Goal: Task Accomplishment & Management: Complete application form

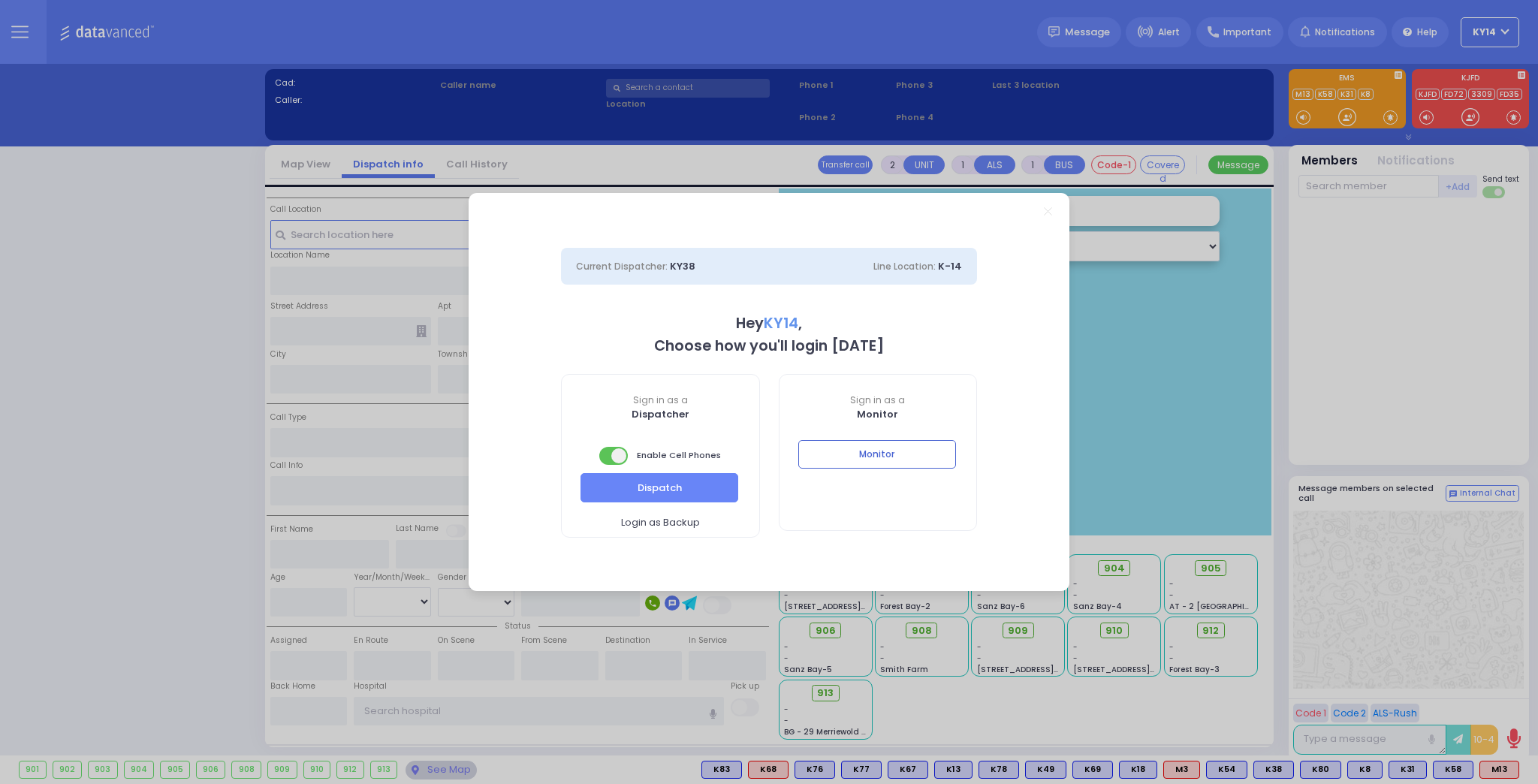
select select "2"
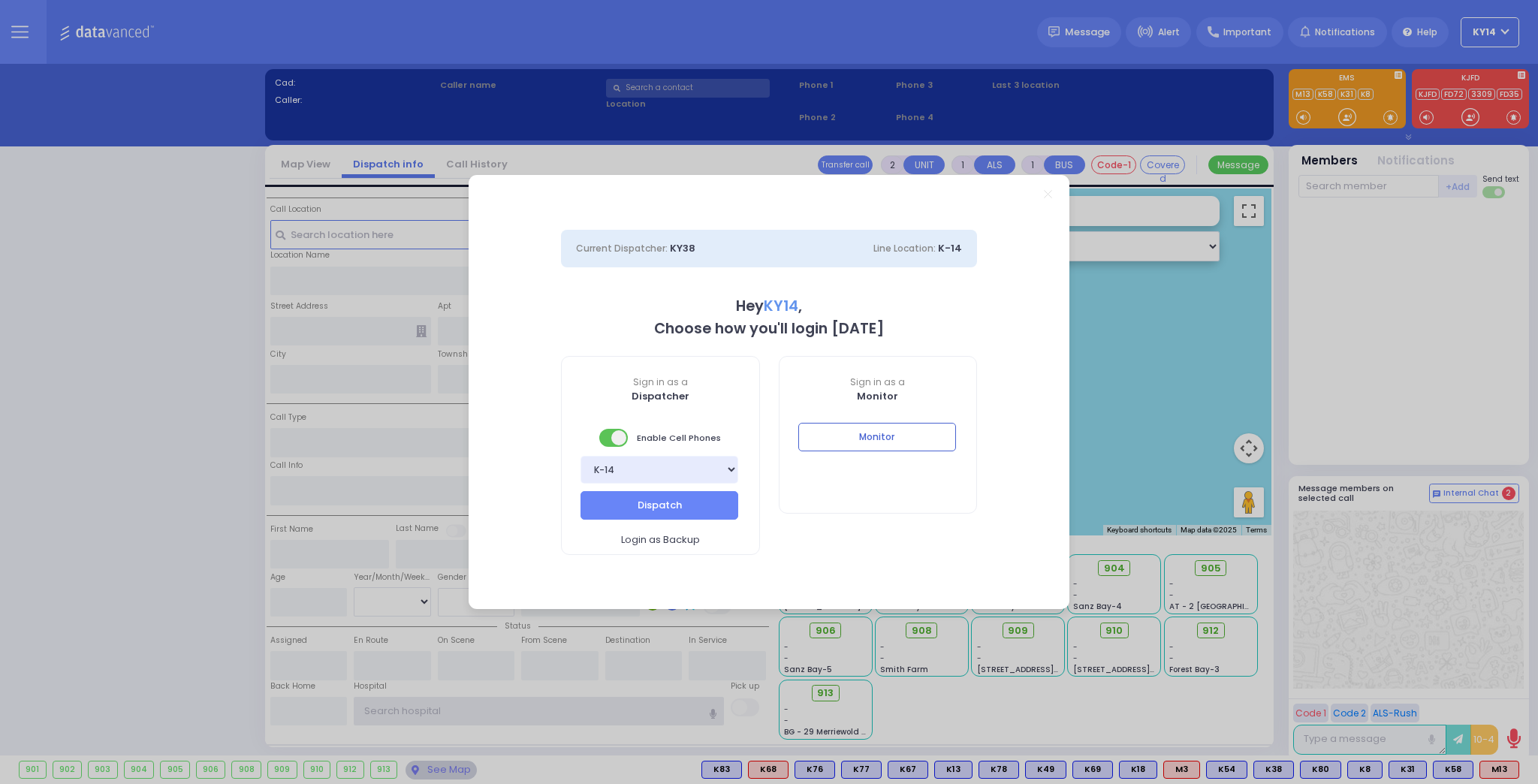
type input "ky14"
click at [882, 430] on button "Monitor" at bounding box center [877, 437] width 158 height 29
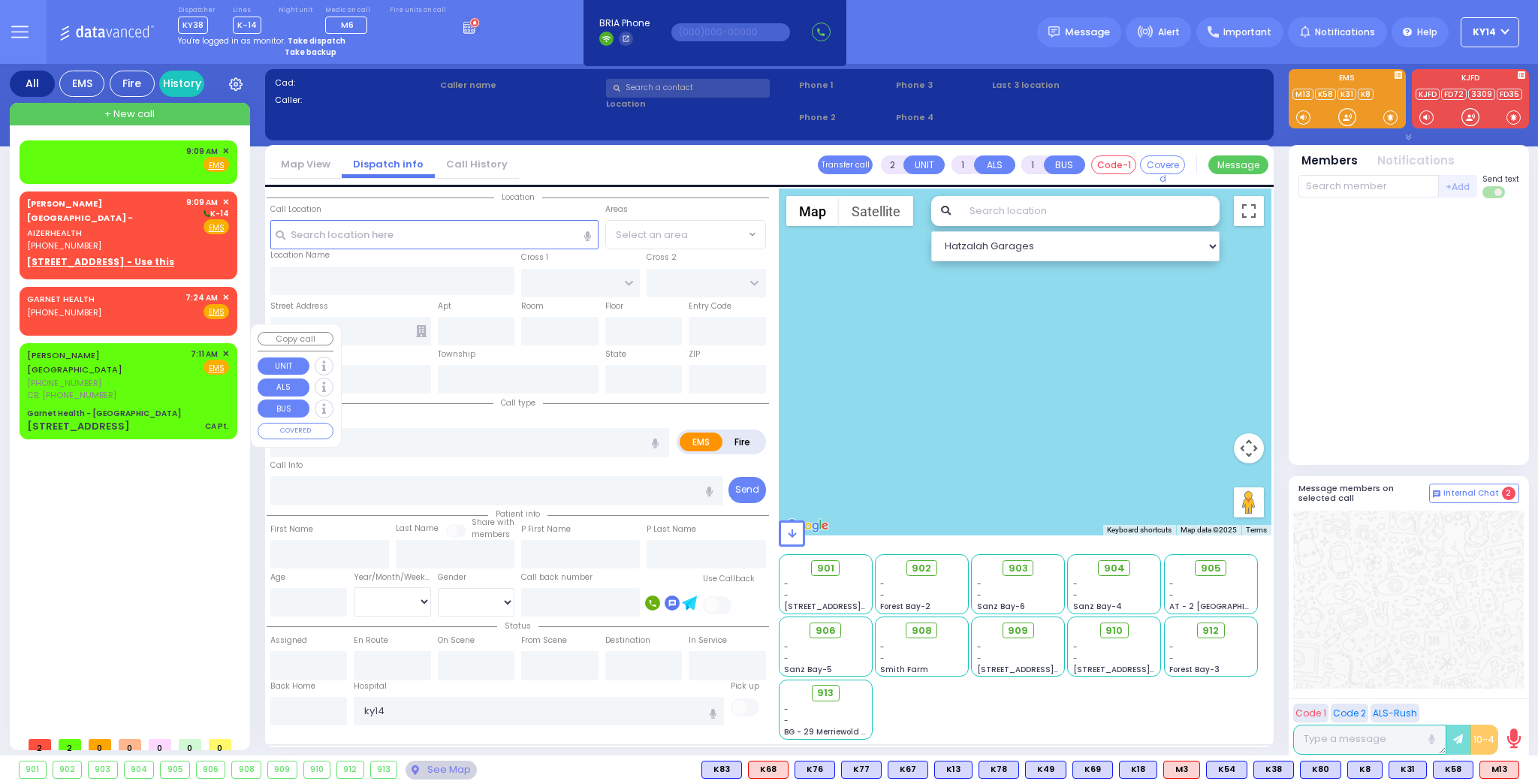
click at [152, 351] on div "[PERSON_NAME][GEOGRAPHIC_DATA] [PHONE_NUMBER] CB: [PHONE_NUMBER] 7:11 AM ✕ Fire…" at bounding box center [128, 374] width 202 height 54
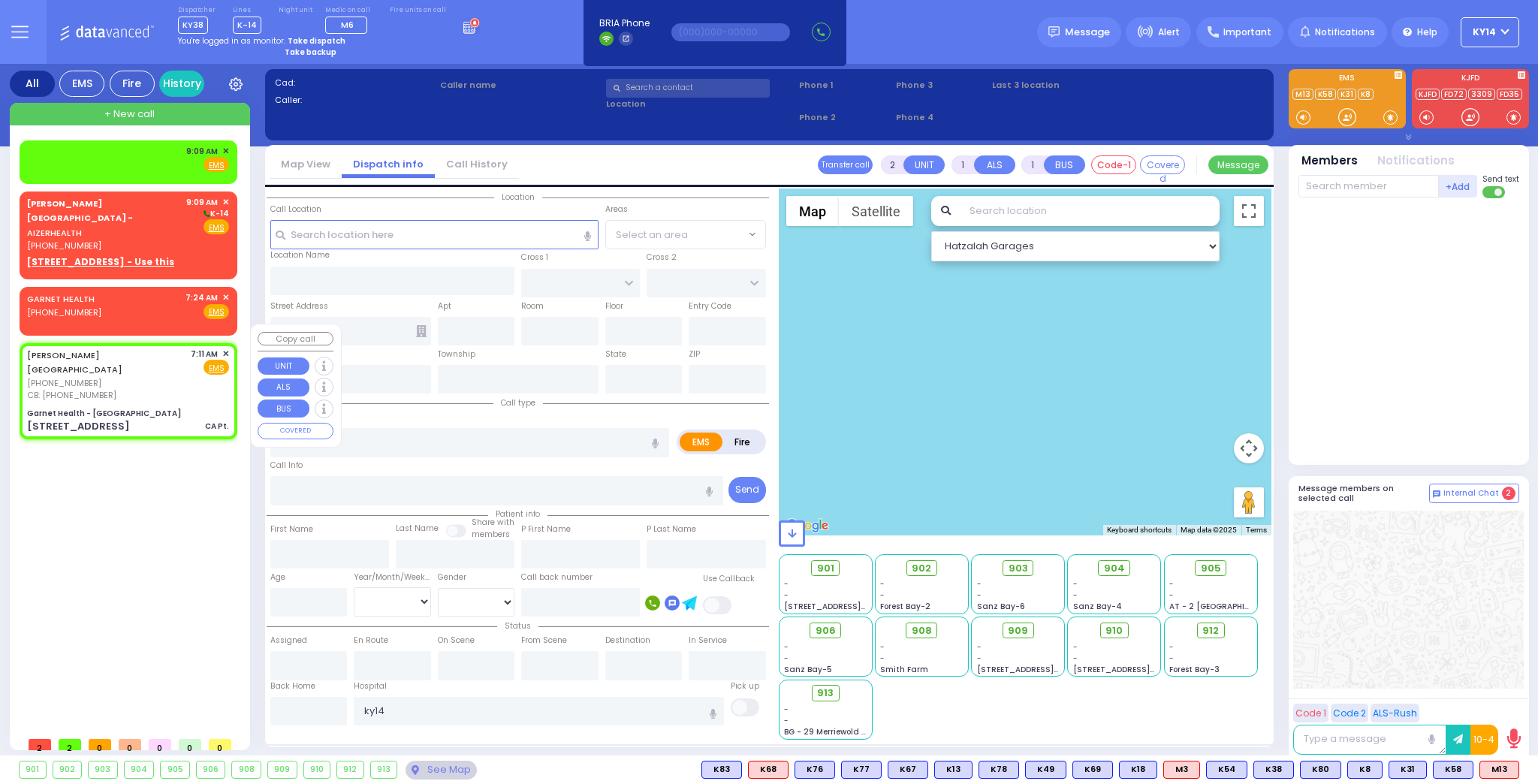
select select
type input "CA Pt."
radio input "true"
type input "transfer"
type input "[PERSON_NAME]"
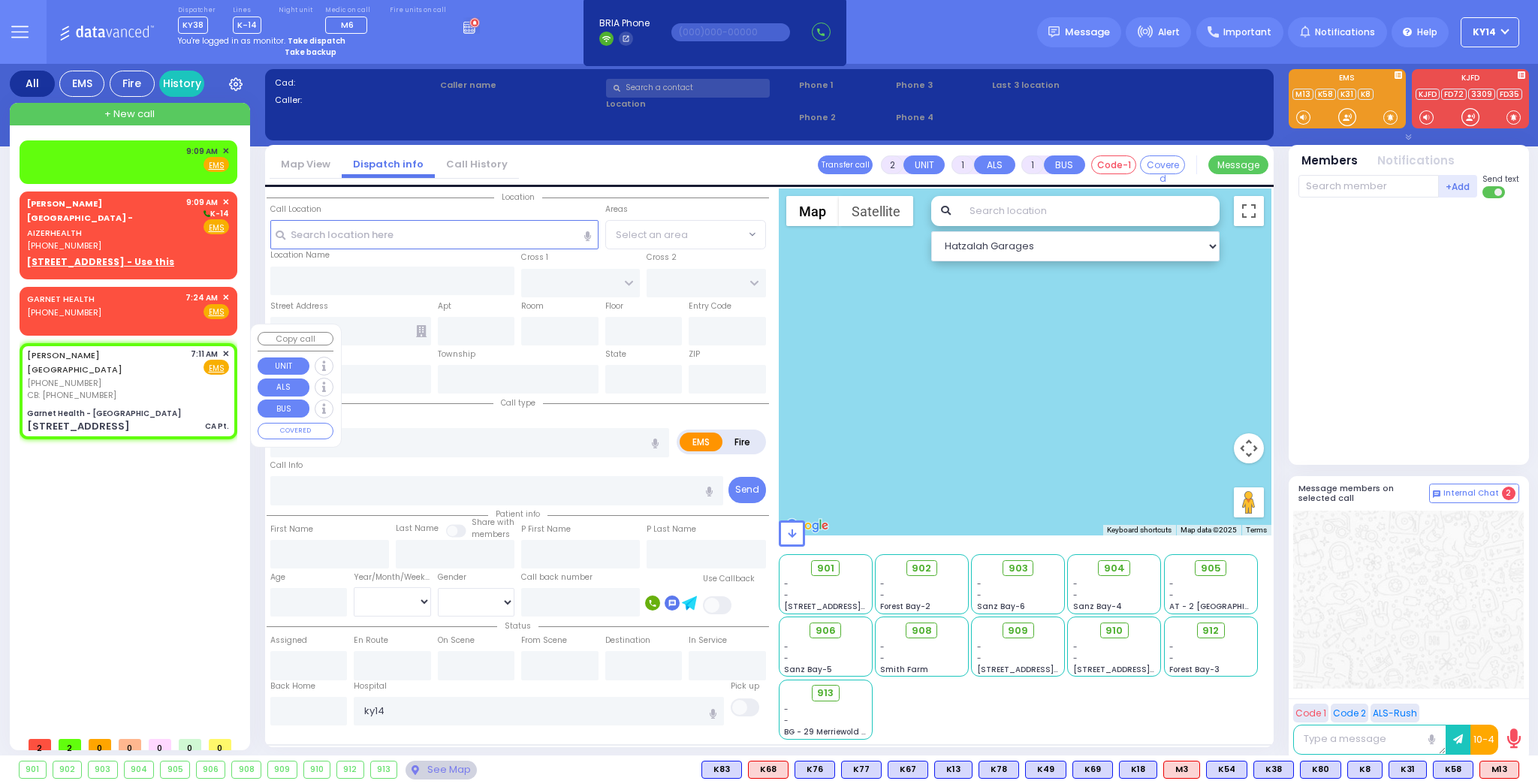
type input "[PERSON_NAME]"
type input "61"
select select "Year"
select select "[DEMOGRAPHIC_DATA]"
type input "8453331301"
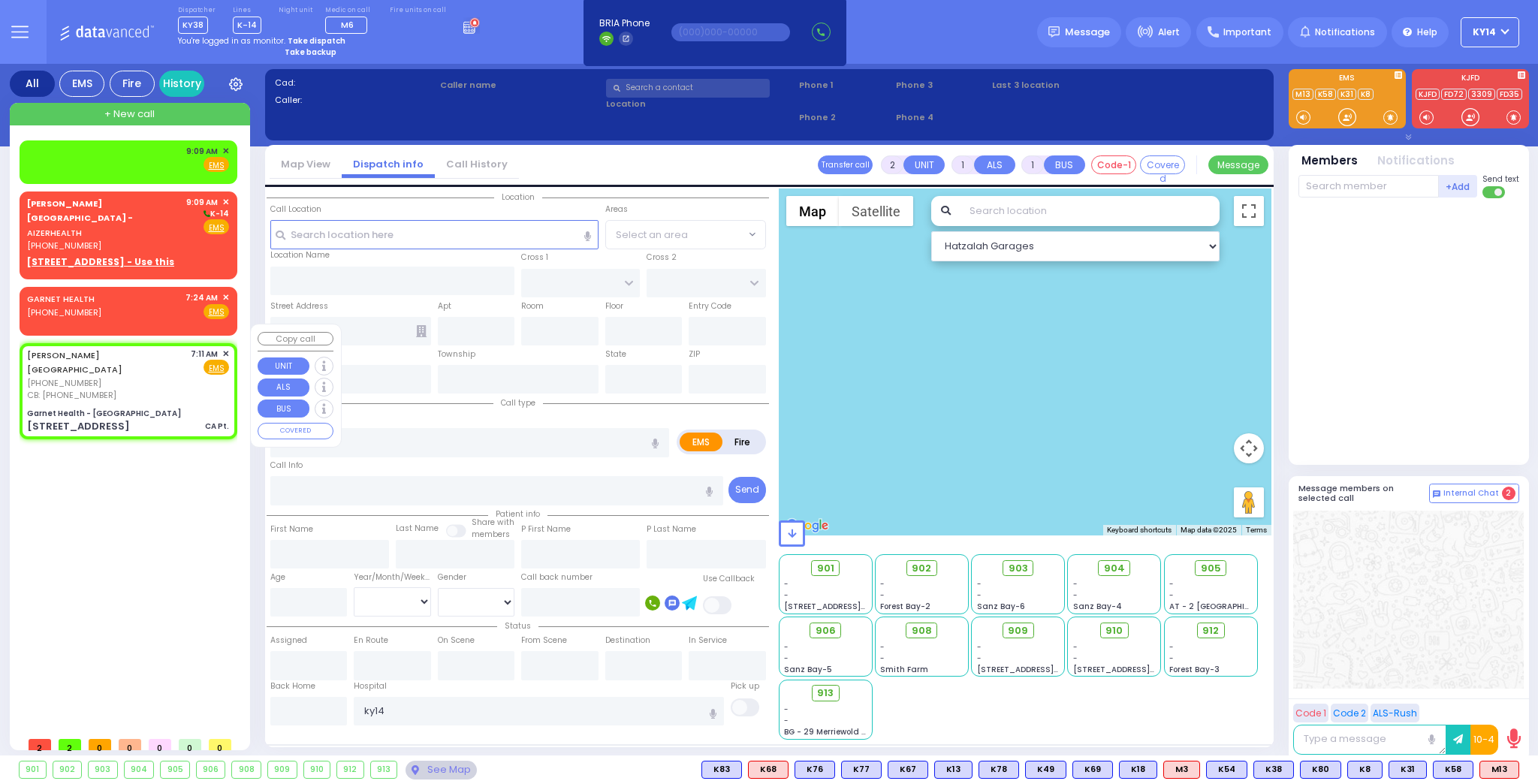
type input "07:11"
type input "Garnet Health - [GEOGRAPHIC_DATA]"
type input "GOLF LINKS RD"
type input "[GEOGRAPHIC_DATA]"
type input "[STREET_ADDRESS]"
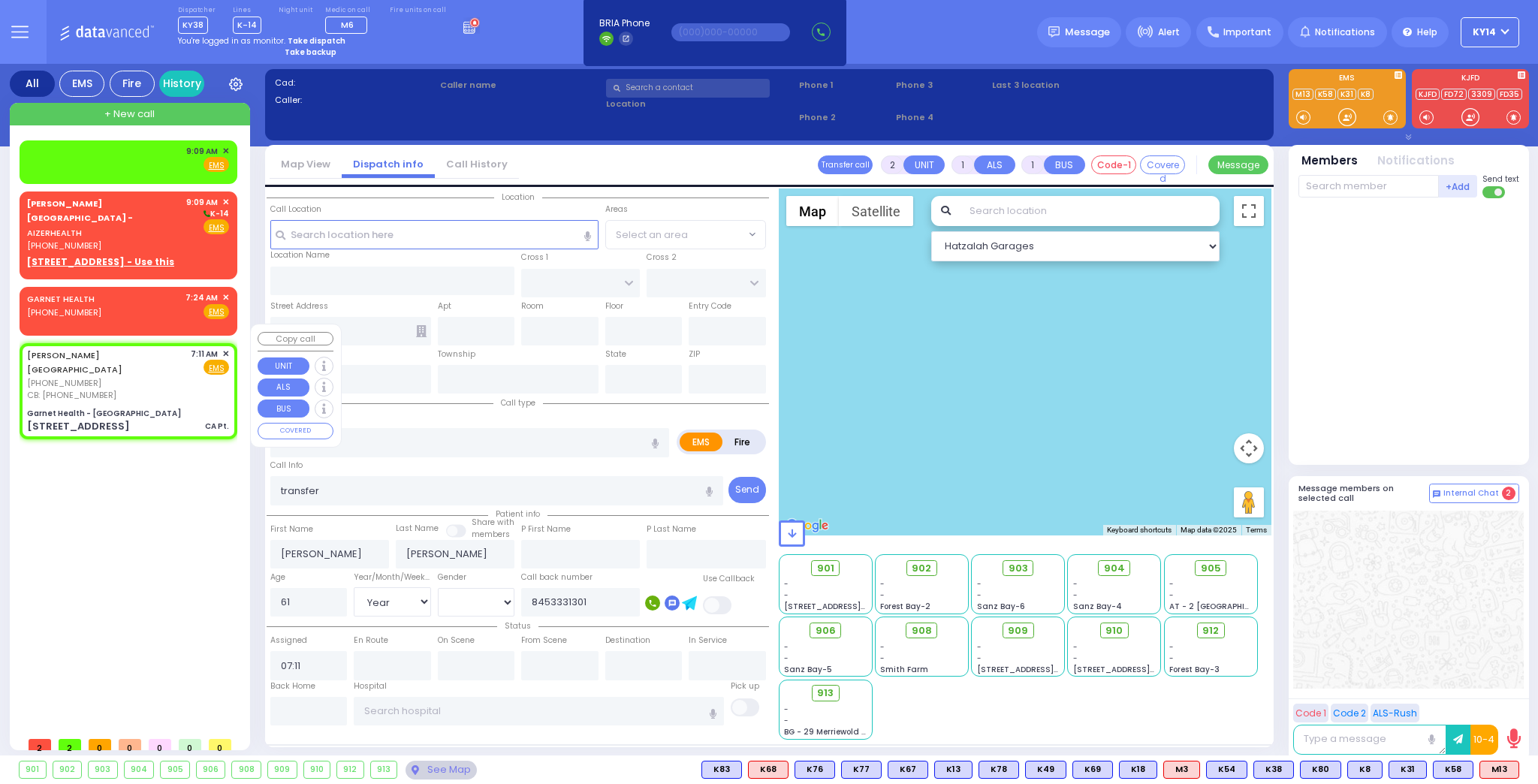
type input "[GEOGRAPHIC_DATA]"
type input "[US_STATE]"
type input "10940"
select select "Hatzalah Garages"
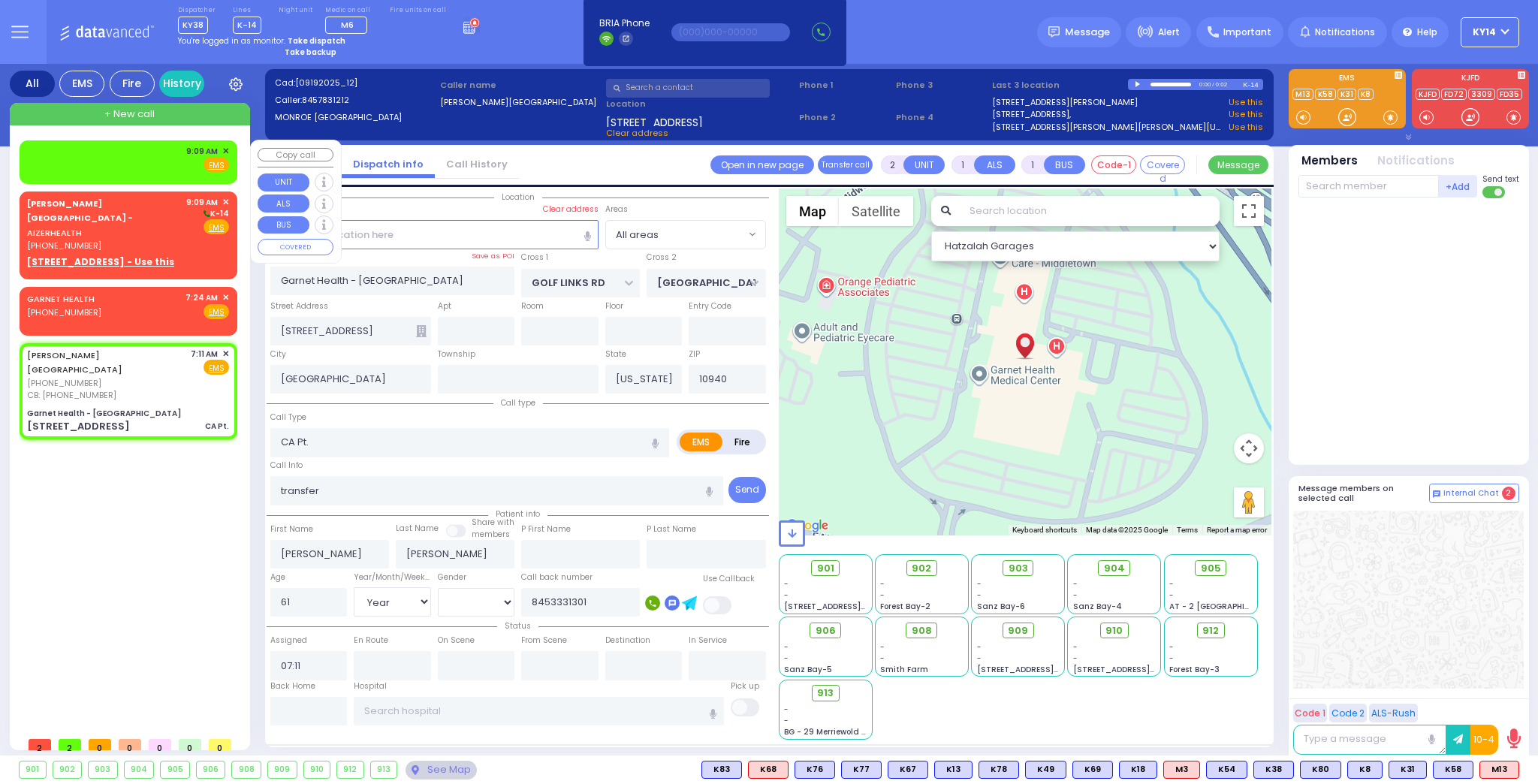
click at [118, 153] on div "9:09 AM ✕ Fire EMS" at bounding box center [128, 159] width 202 height 28
select select
radio input "true"
select select
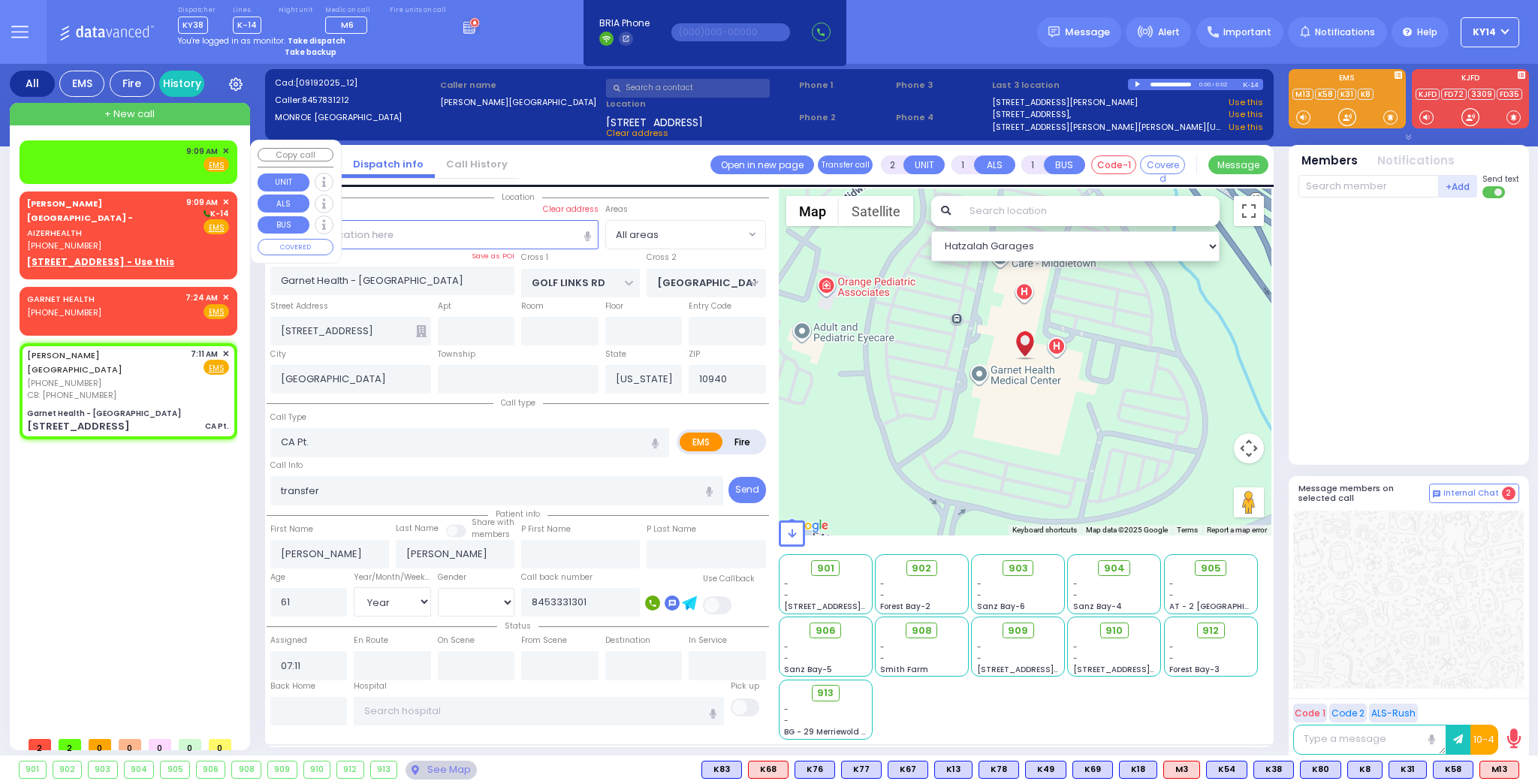
type input "09:09"
select select "Hatzalah Garages"
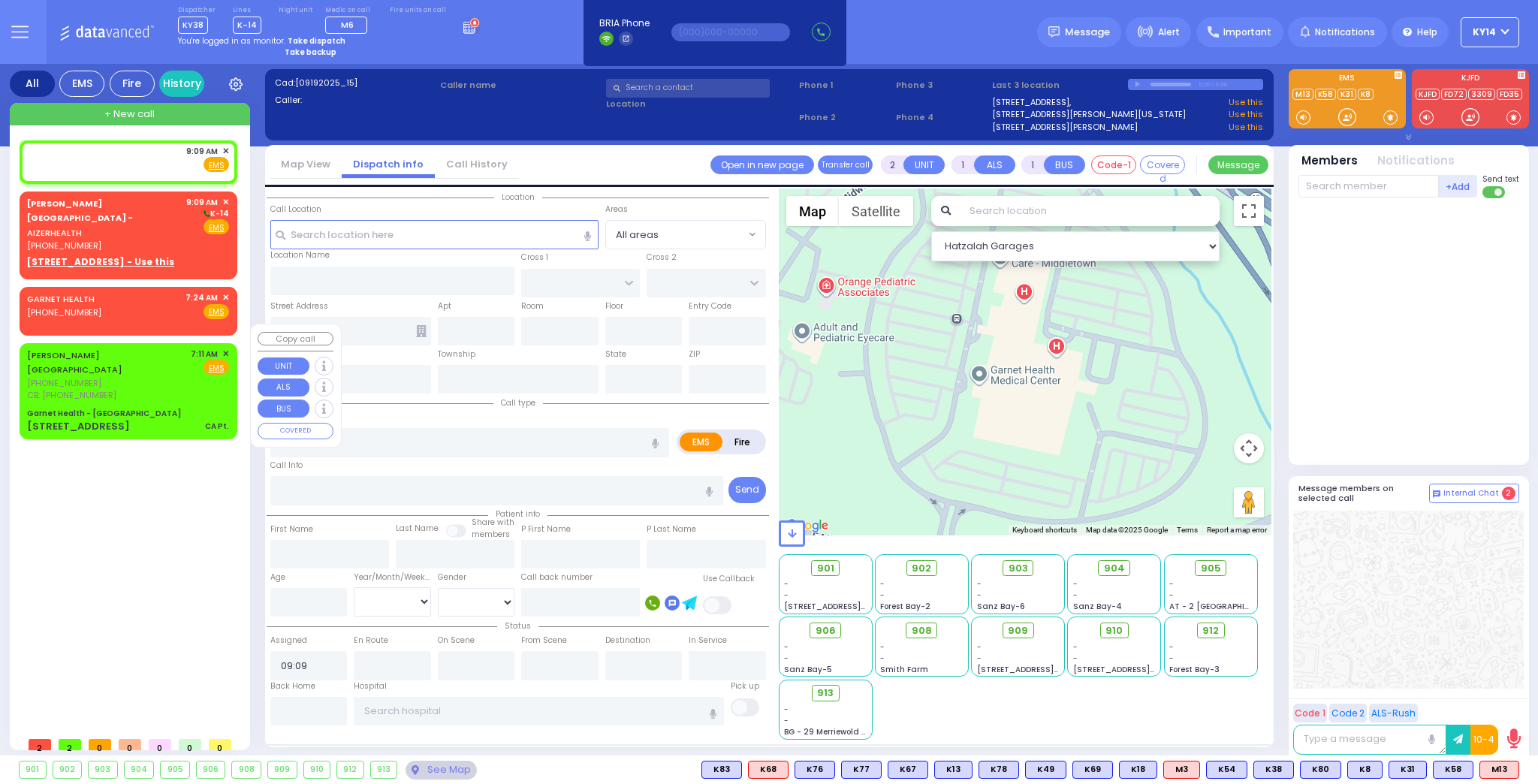
click at [203, 408] on div "Garnet Health - [GEOGRAPHIC_DATA]" at bounding box center [128, 413] width 202 height 11
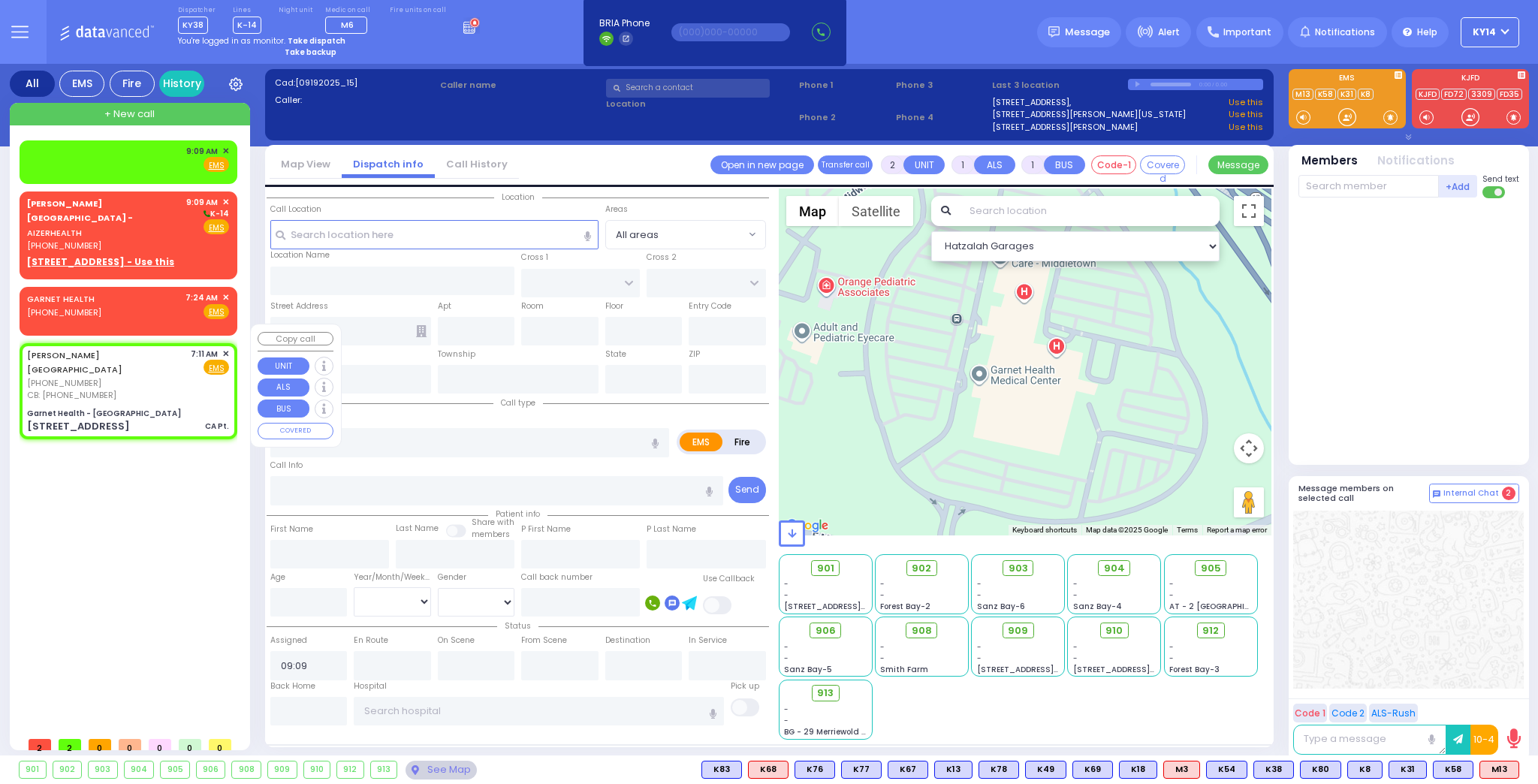
select select
type input "CA Pt."
radio input "true"
type input "transfer"
type input "[PERSON_NAME]"
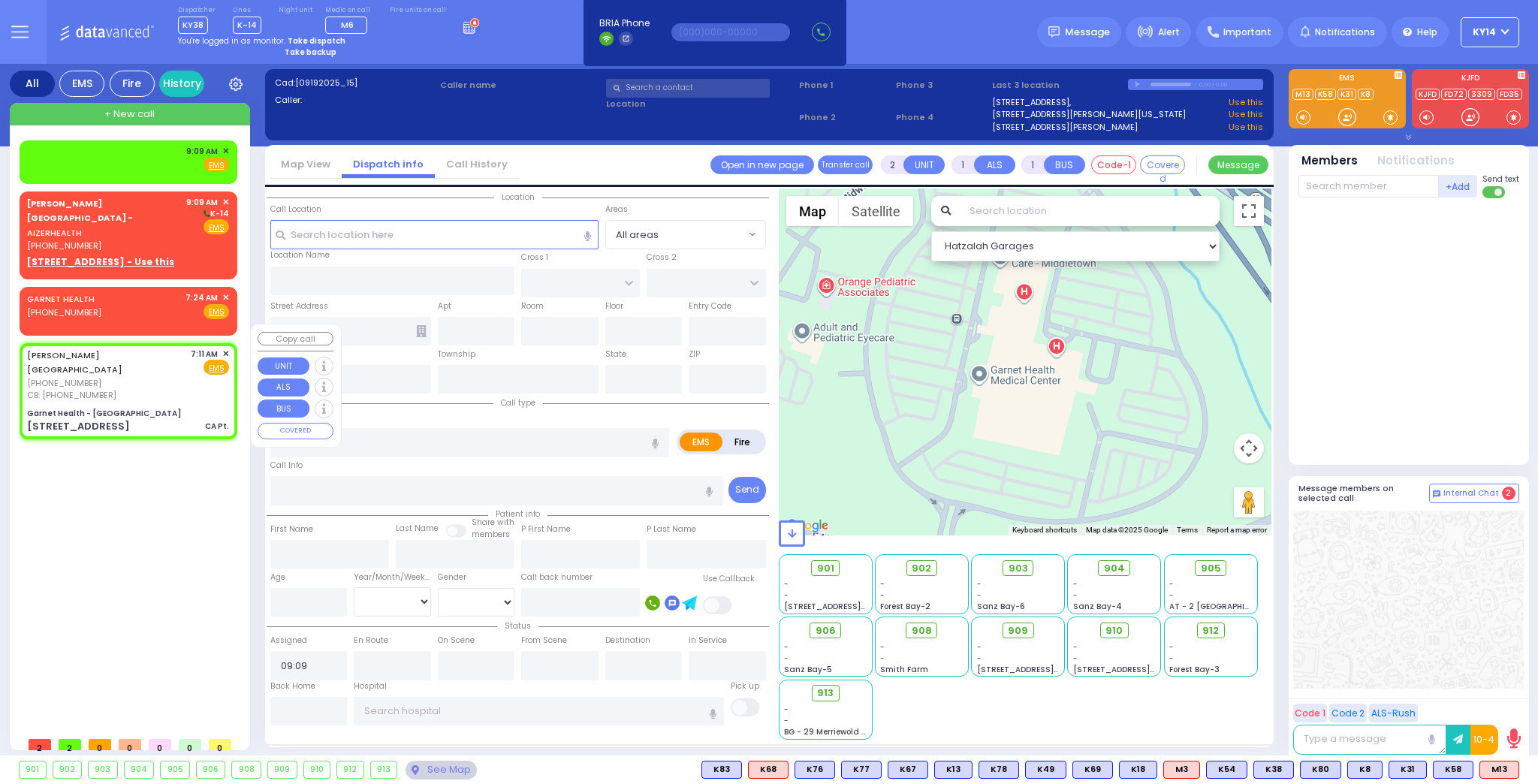
type input "[PERSON_NAME]"
type input "61"
select select "Year"
select select "[DEMOGRAPHIC_DATA]"
type input "8453331301"
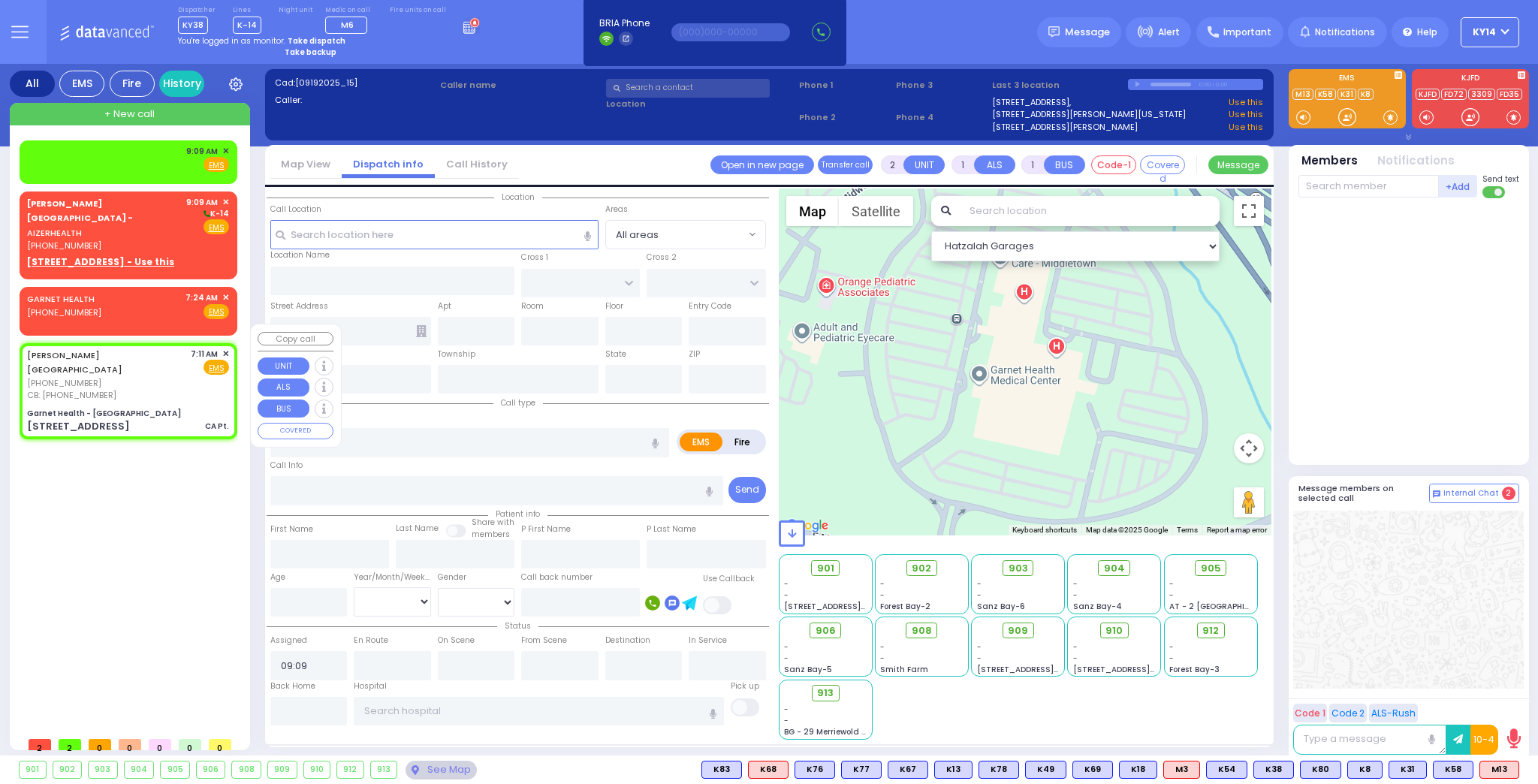
type input "07:11"
select select "Hatzalah Garages"
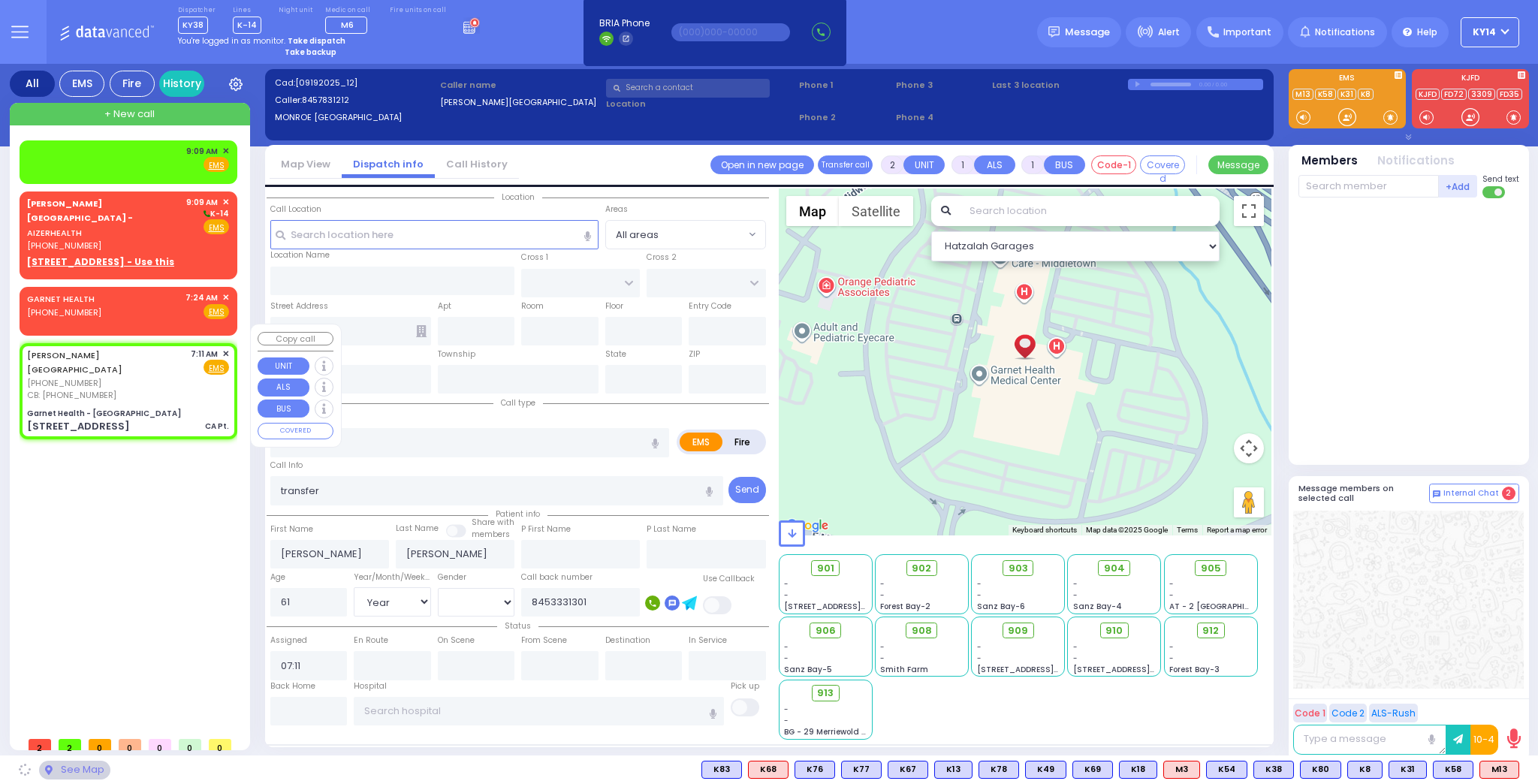
type input "Garnet Health - [GEOGRAPHIC_DATA]"
type input "GOLF LINKS RD"
type input "[GEOGRAPHIC_DATA]"
type input "[STREET_ADDRESS]"
type input "[GEOGRAPHIC_DATA]"
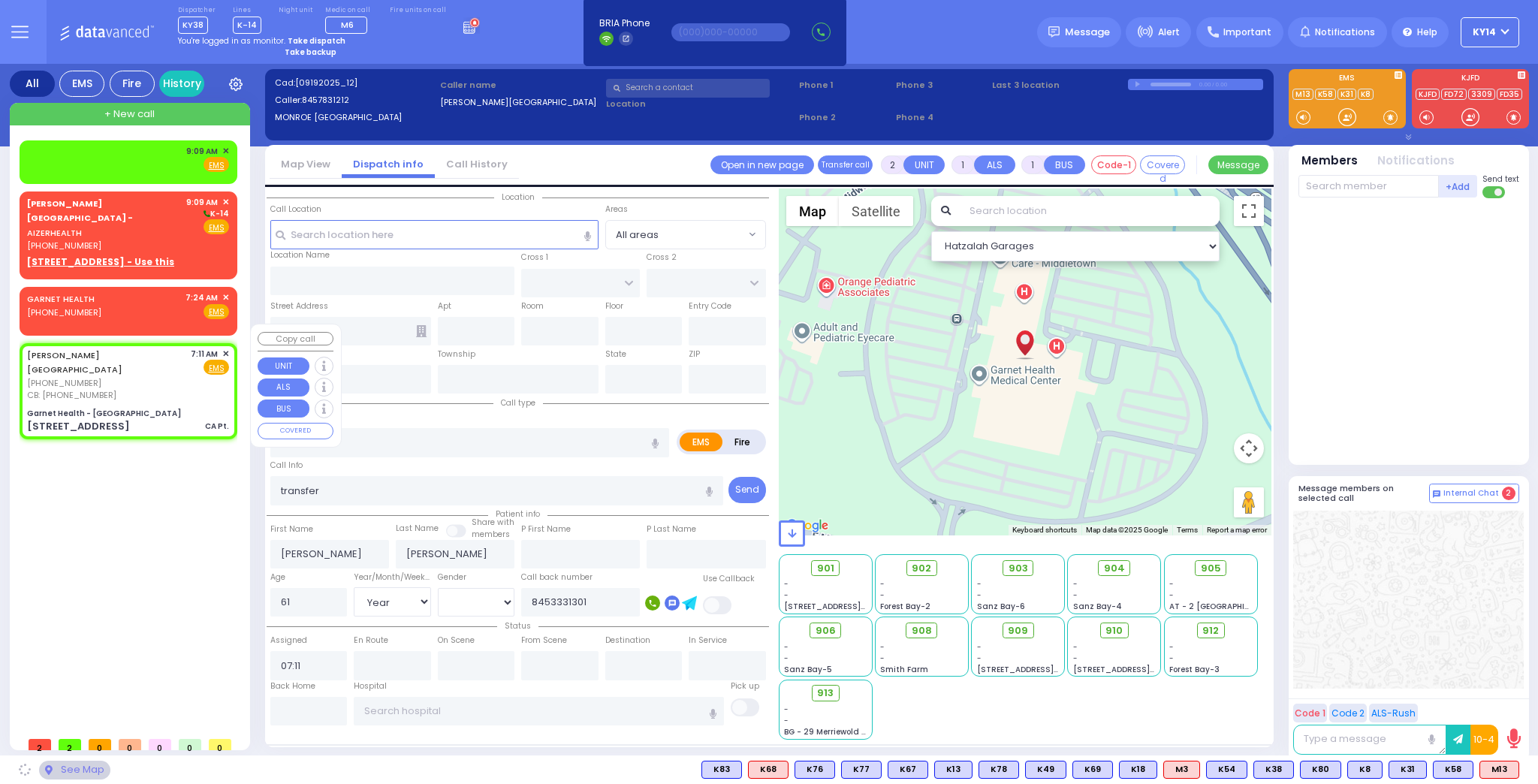
type input "[US_STATE]"
type input "10940"
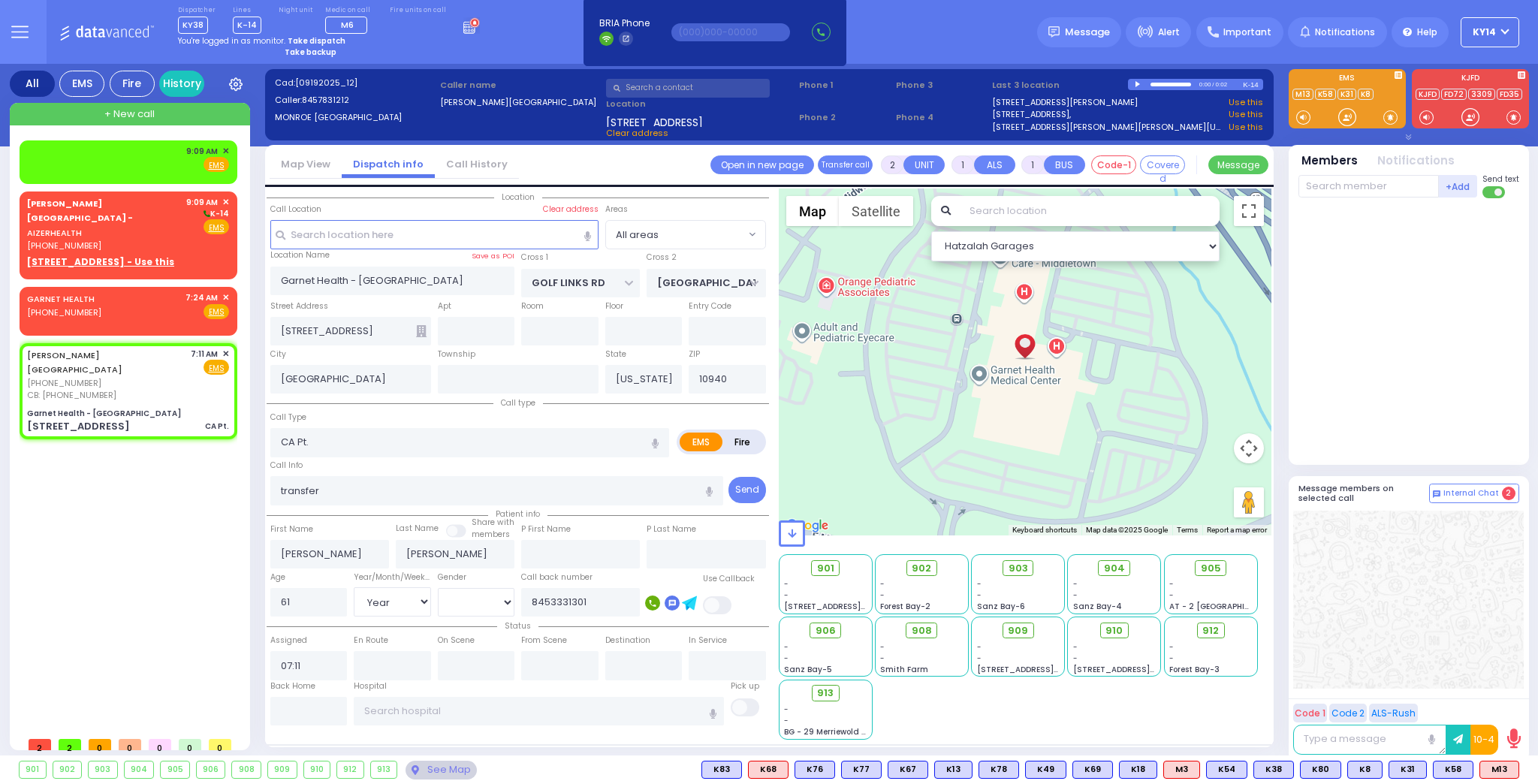
click at [442, 30] on div "Dispatcher KY38 ✕ shift has started. Are you ? If not please switch user. Switc…" at bounding box center [328, 20] width 301 height 28
click at [463, 28] on icon at bounding box center [471, 25] width 17 height 17
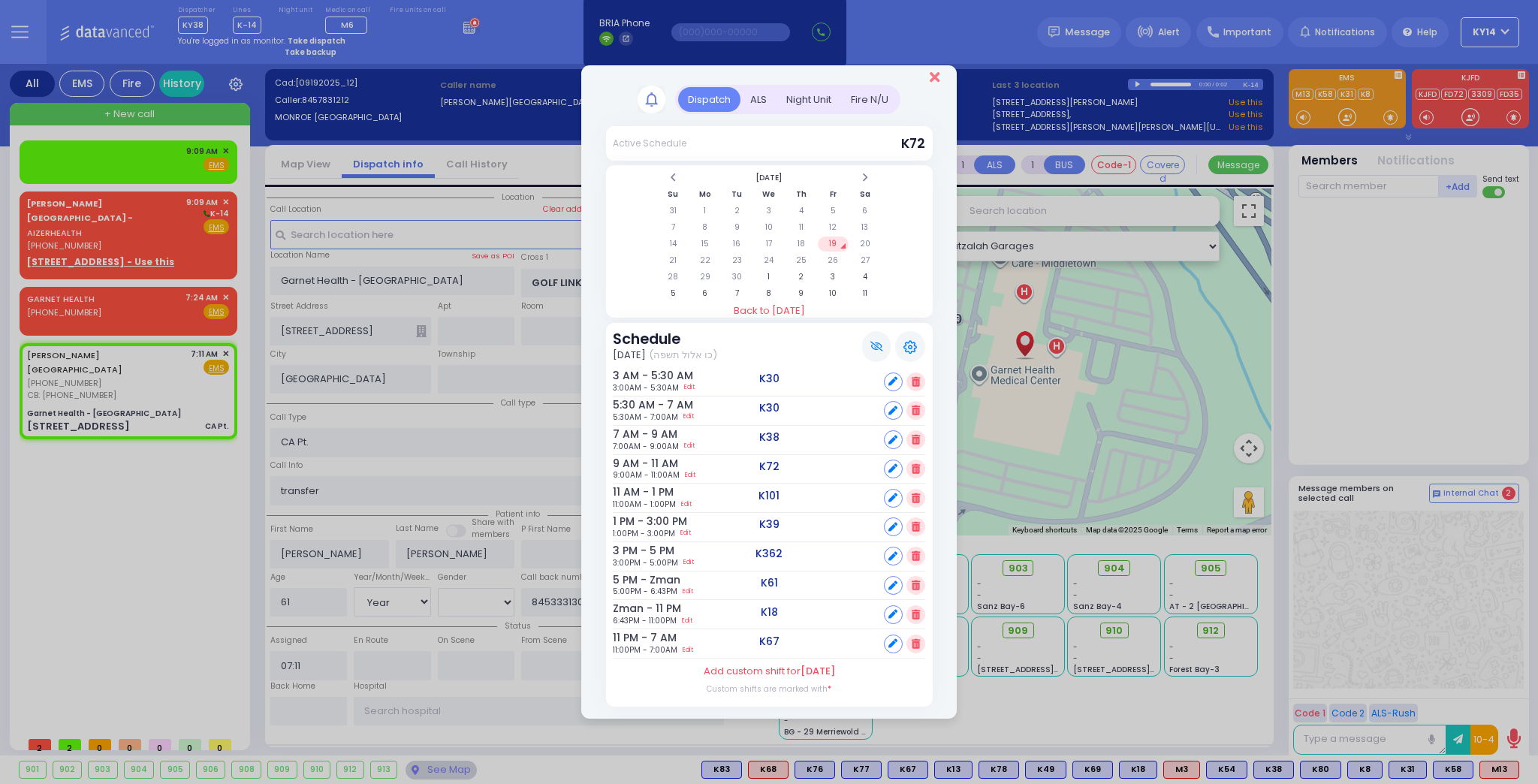
click at [932, 81] on icon "Close" at bounding box center [935, 77] width 10 height 15
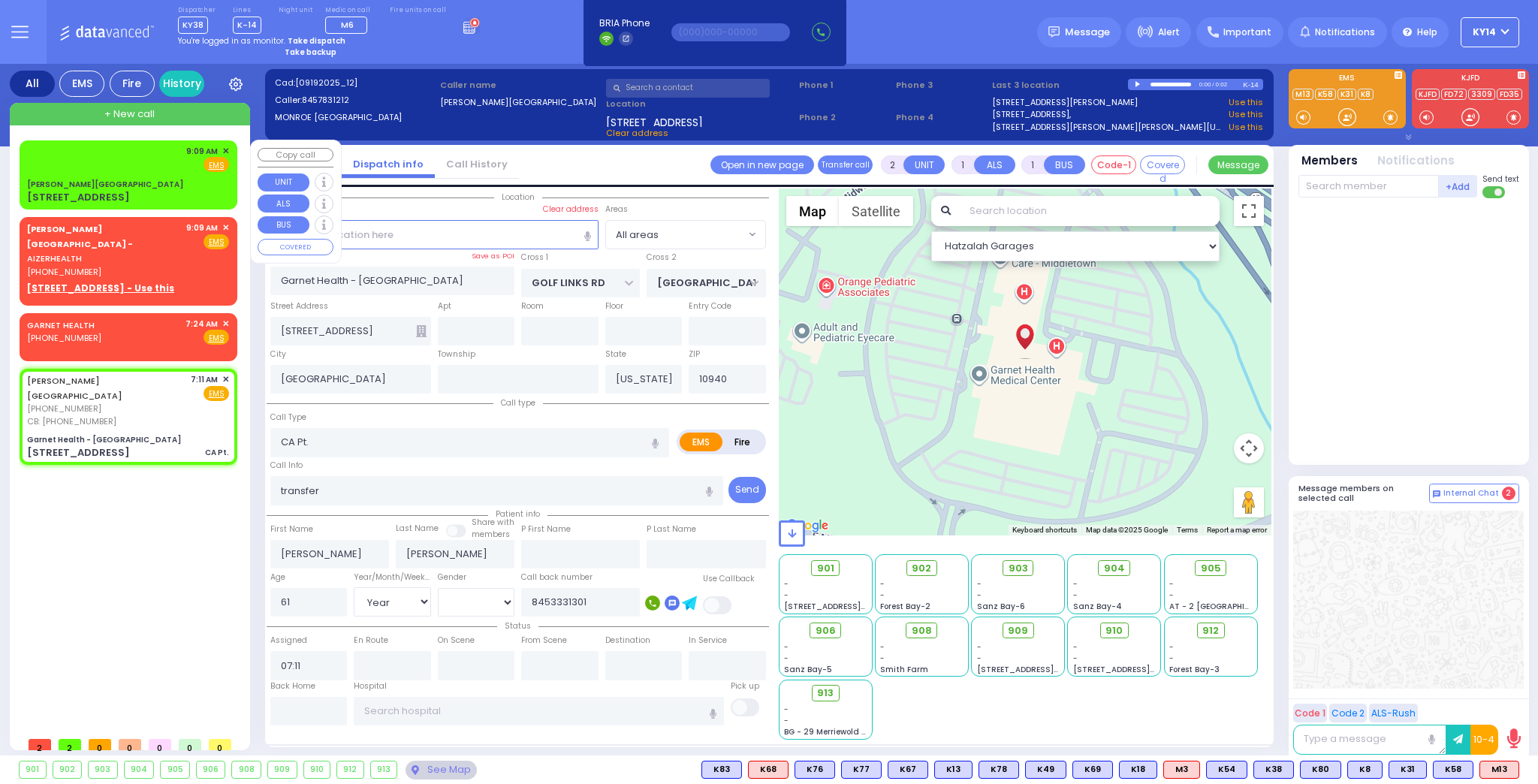
click at [160, 168] on div "9:09 AM ✕ Fire EMS" at bounding box center [128, 159] width 202 height 28
select select
radio input "true"
select select
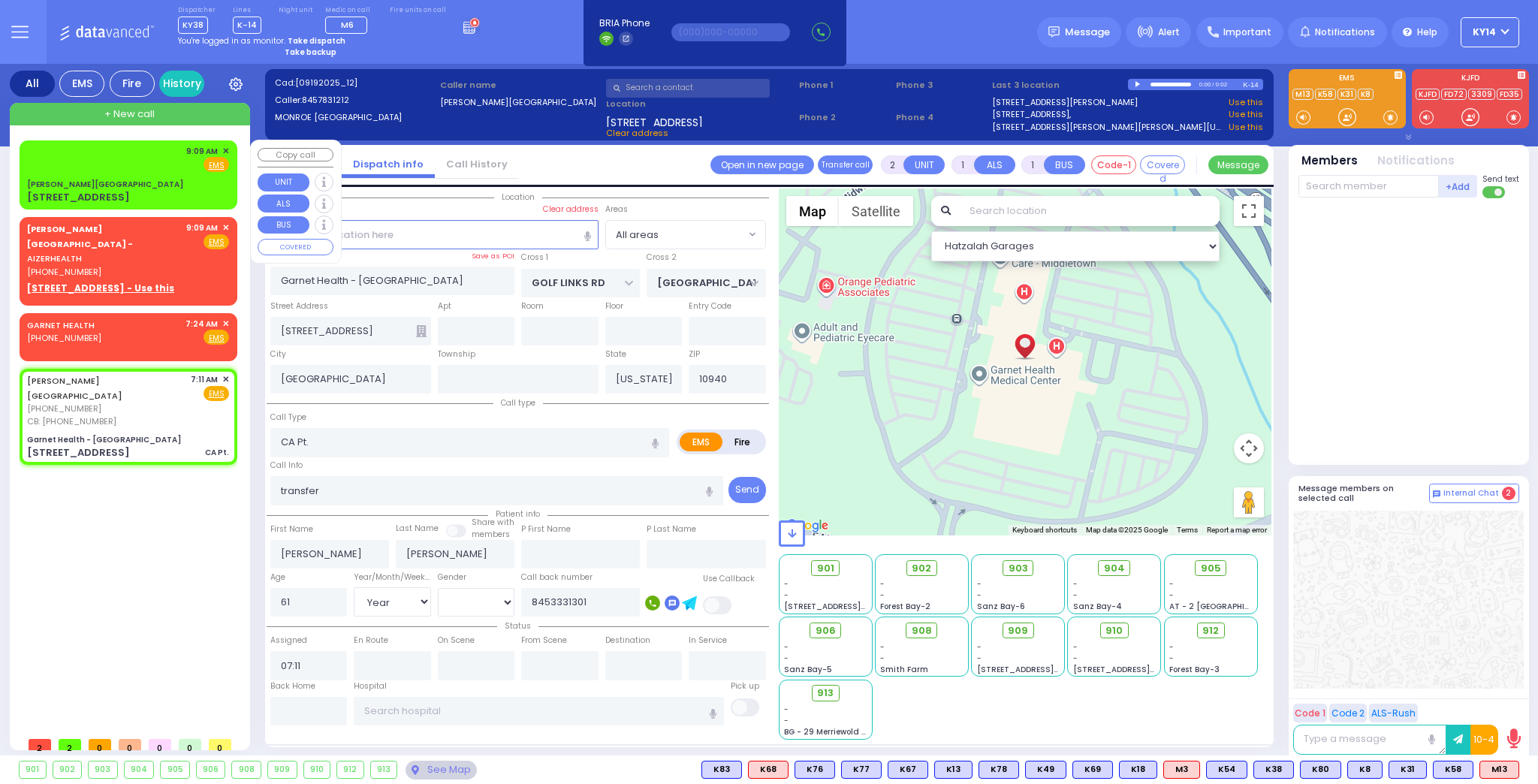
type input "09:09"
select select "Hatzalah Garages"
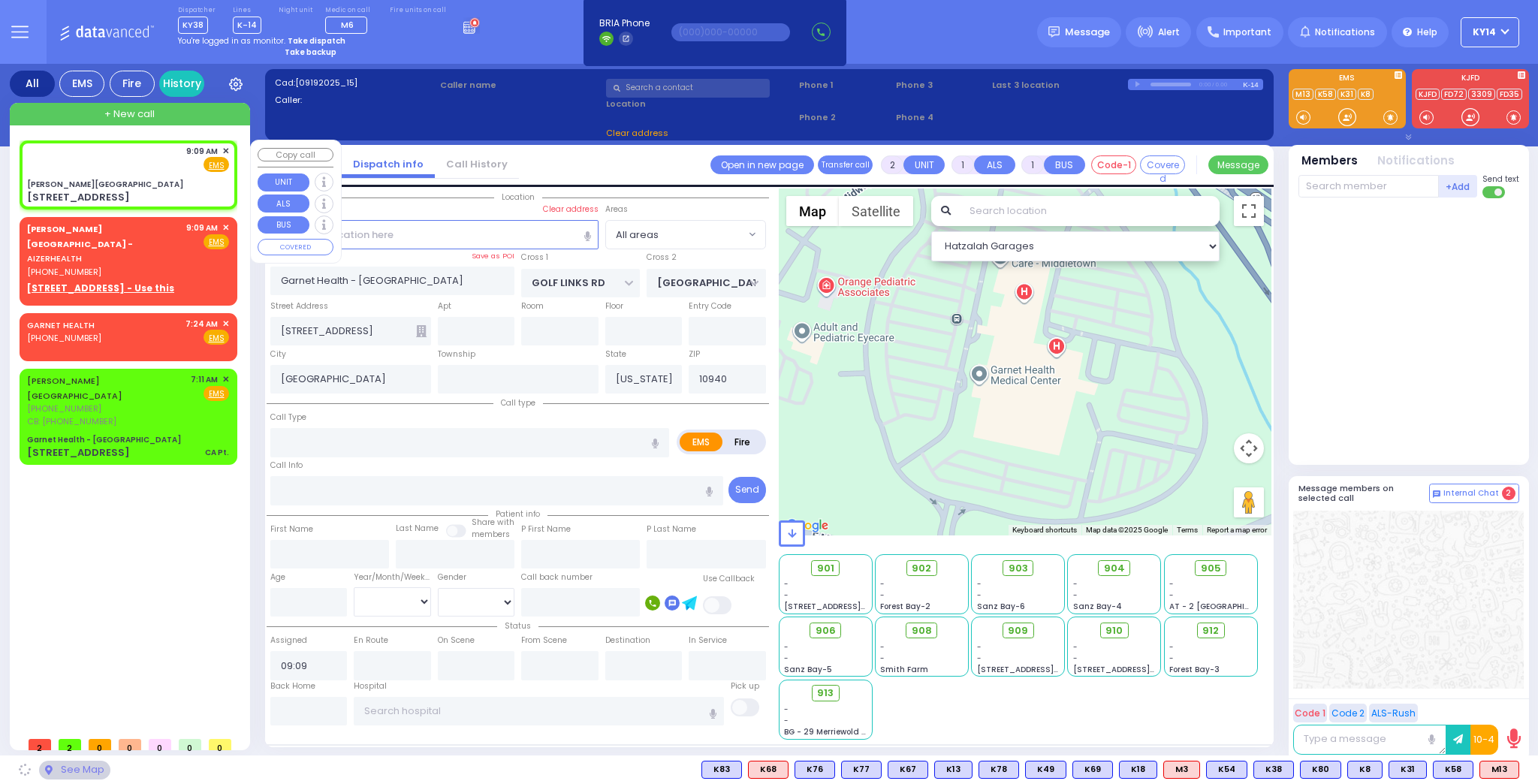
type input "[PERSON_NAME][GEOGRAPHIC_DATA]"
type input "[PERSON_NAME] DR"
type input "[PERSON_NAME]"
type input "[STREET_ADDRESS]"
type input "[PERSON_NAME]"
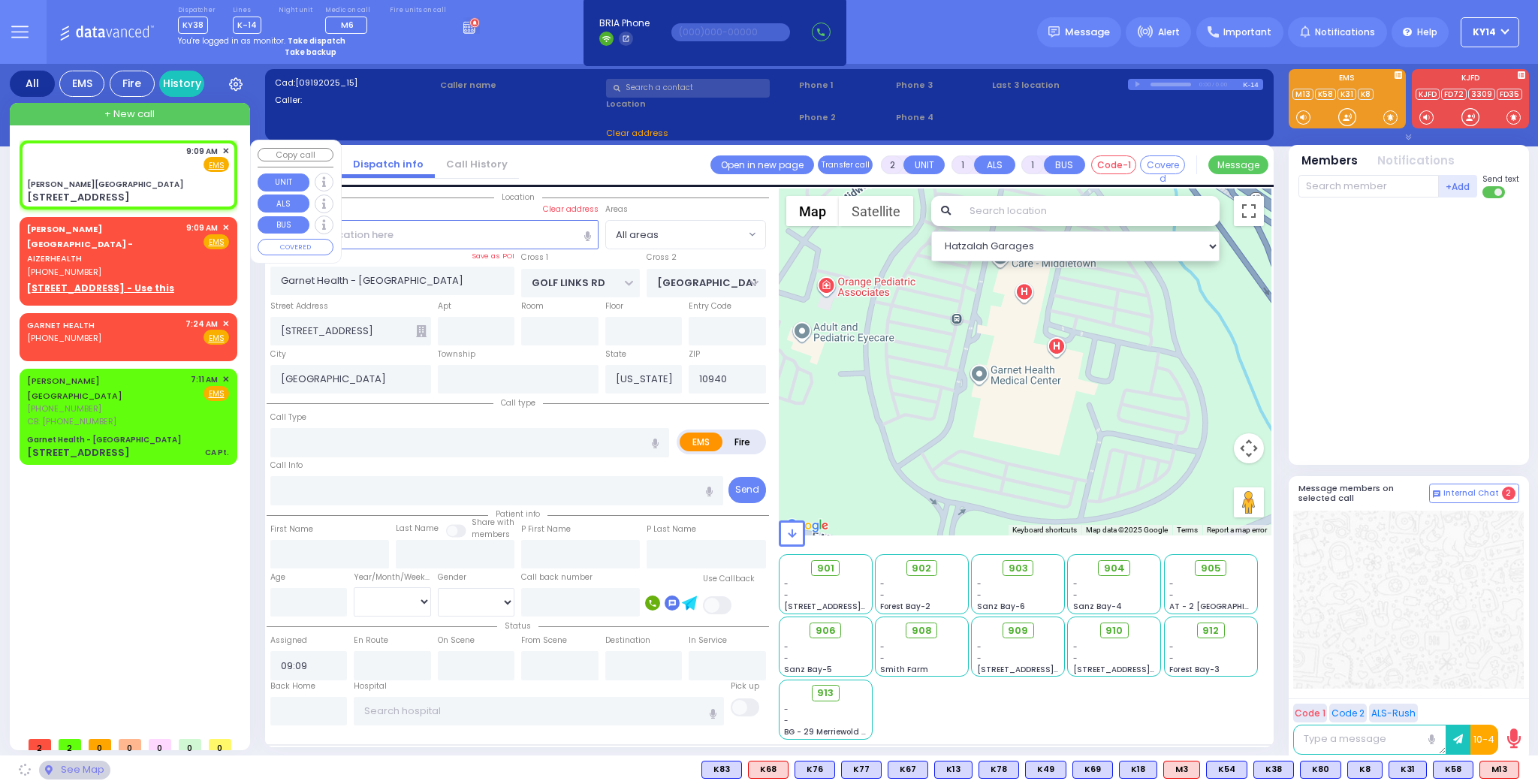
type input "10950"
select select "SECTION 2"
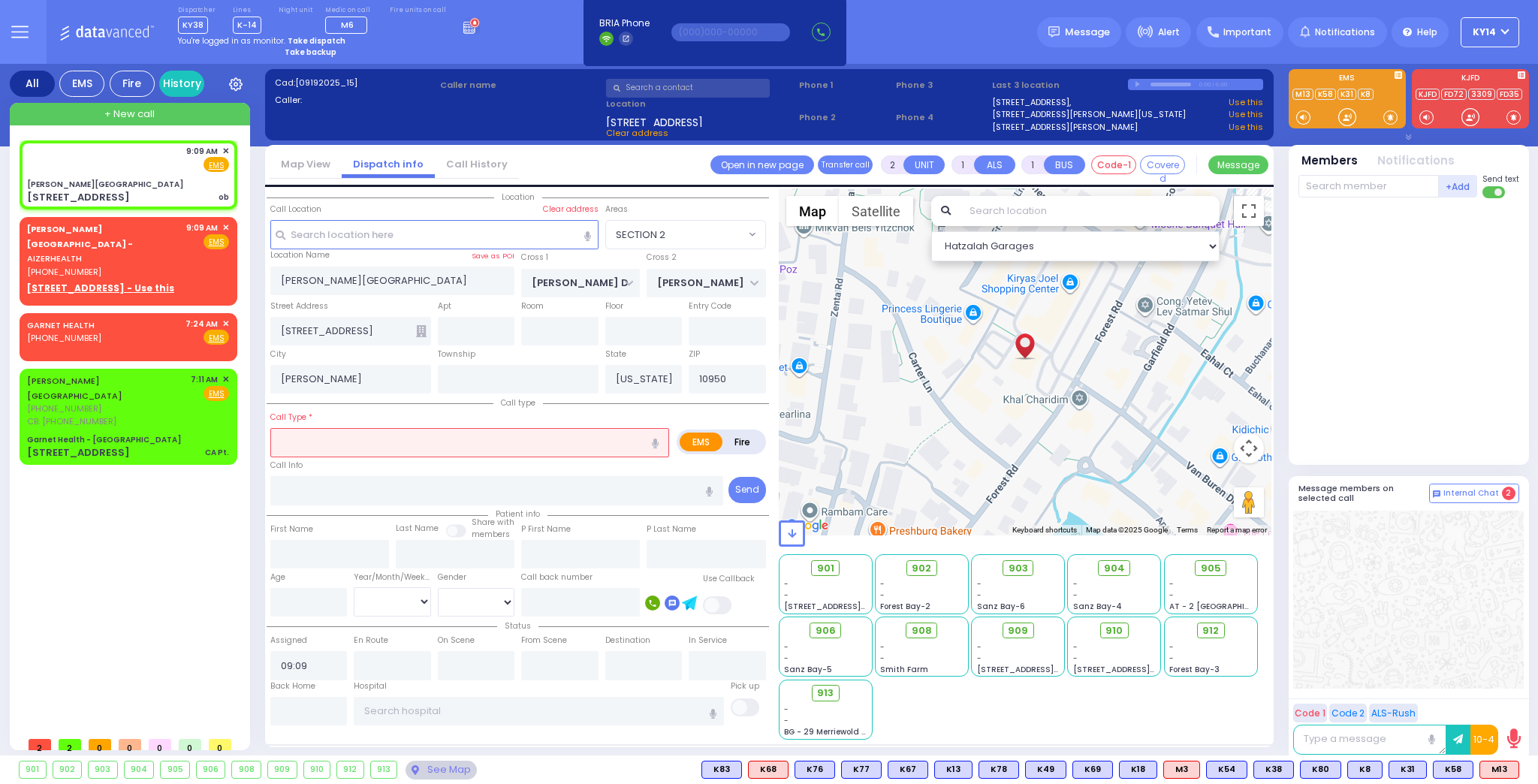
select select
type input "ob"
radio input "true"
select select
select select "Hatzalah Garages"
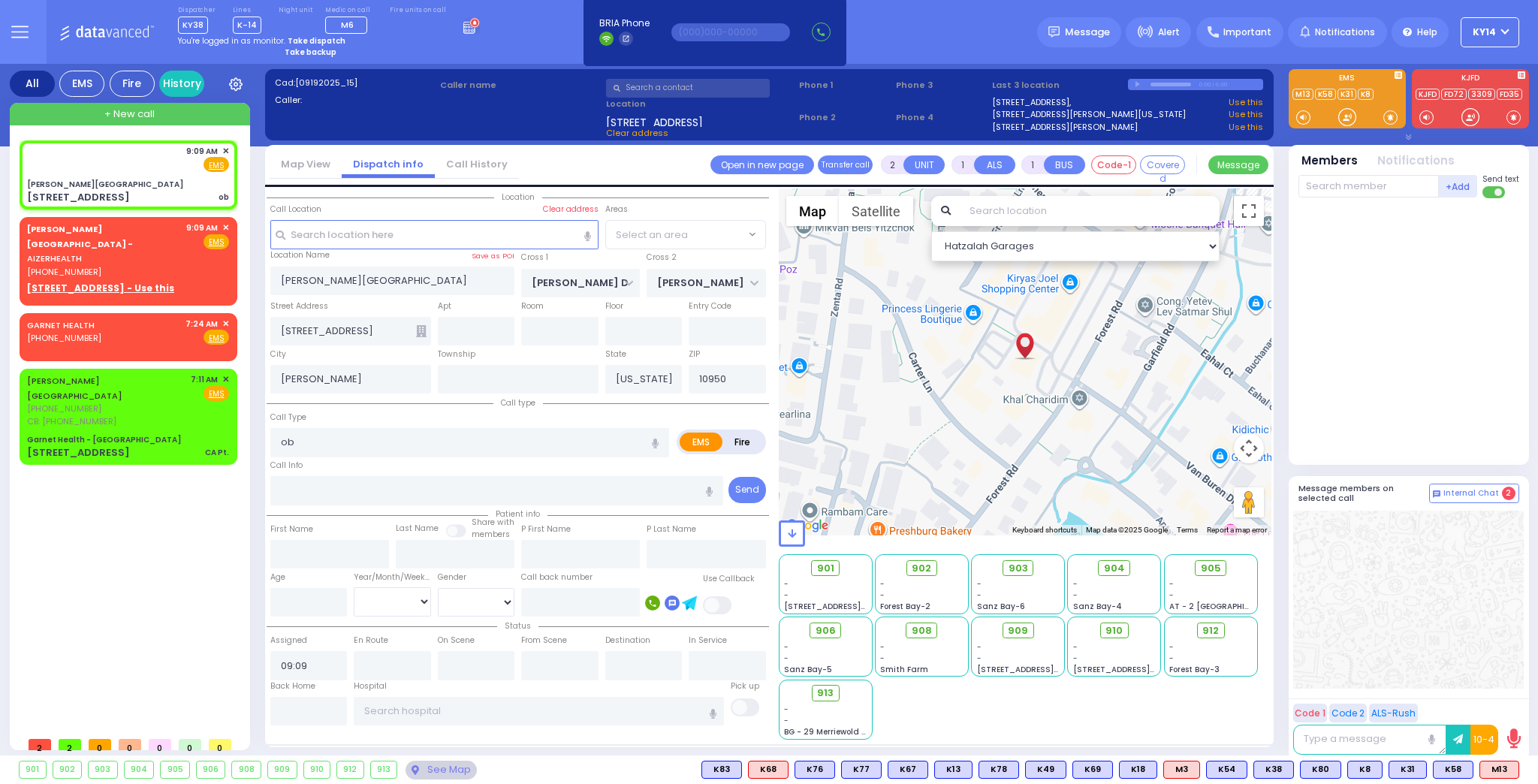
select select "SECTION 2"
select select
radio input "true"
select select
select select "Hatzalah Garages"
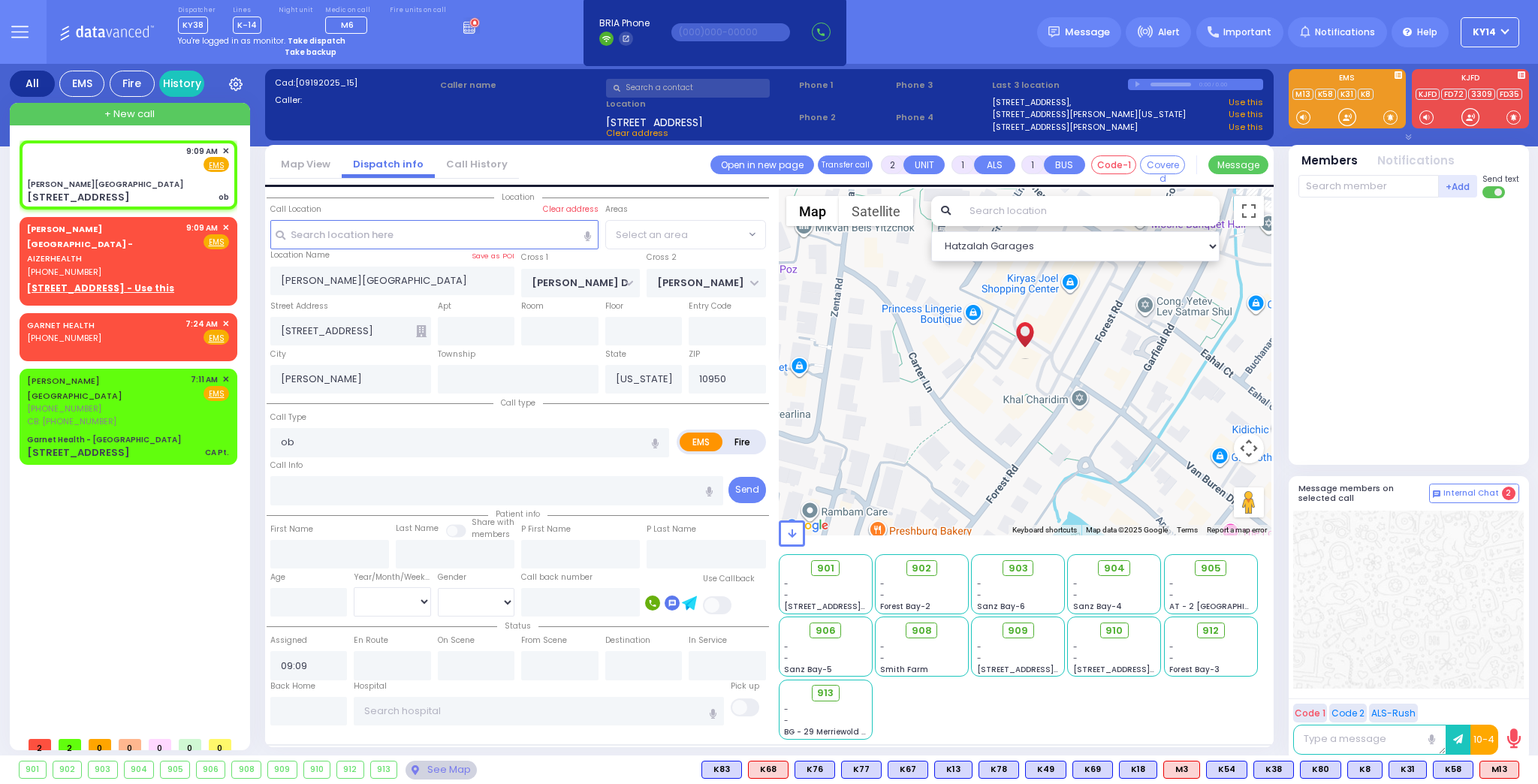
select select "SECTION 2"
select select
radio input "true"
select select
select select "Hatzalah Garages"
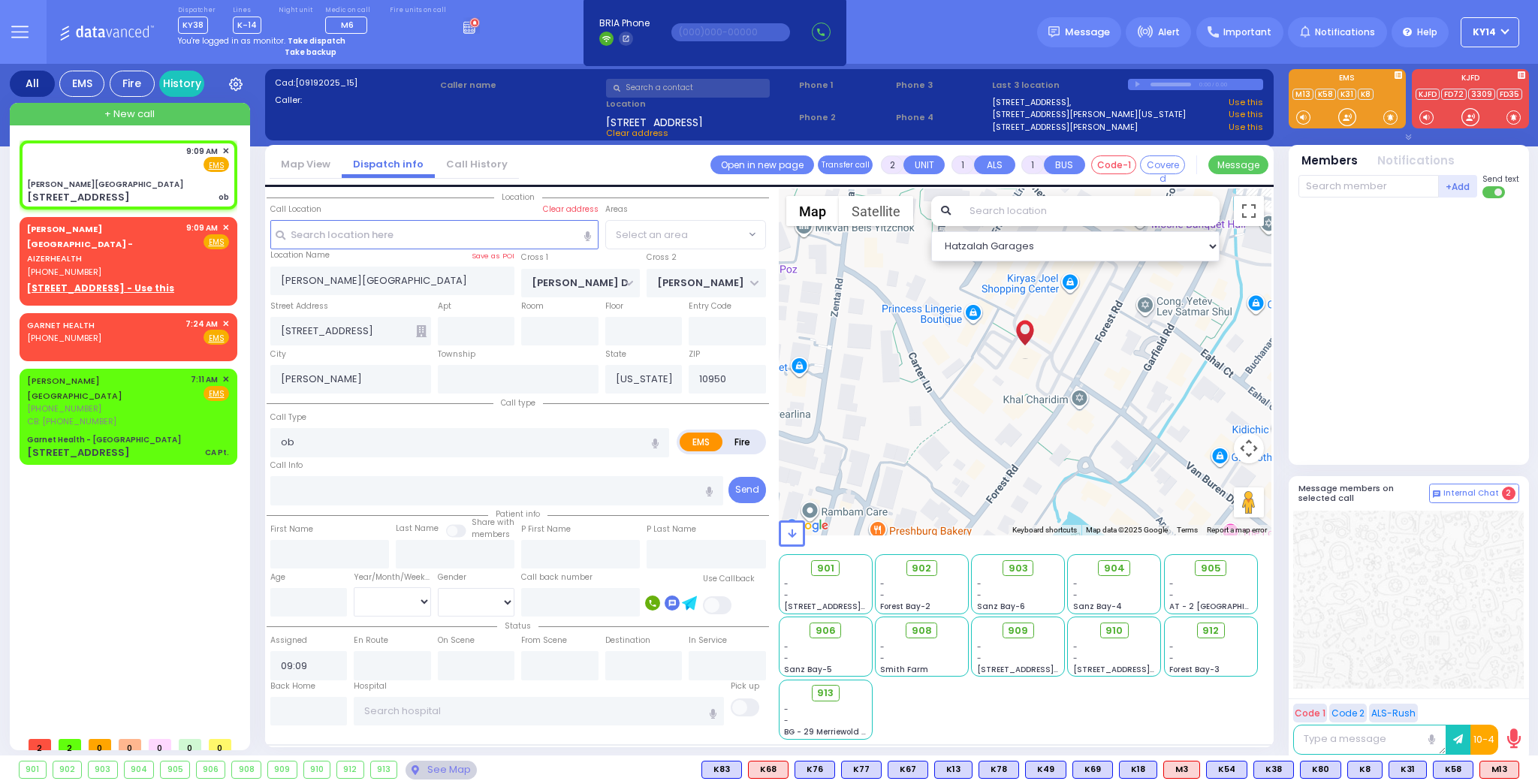
select select "SECTION 2"
